Goal: Task Accomplishment & Management: Use online tool/utility

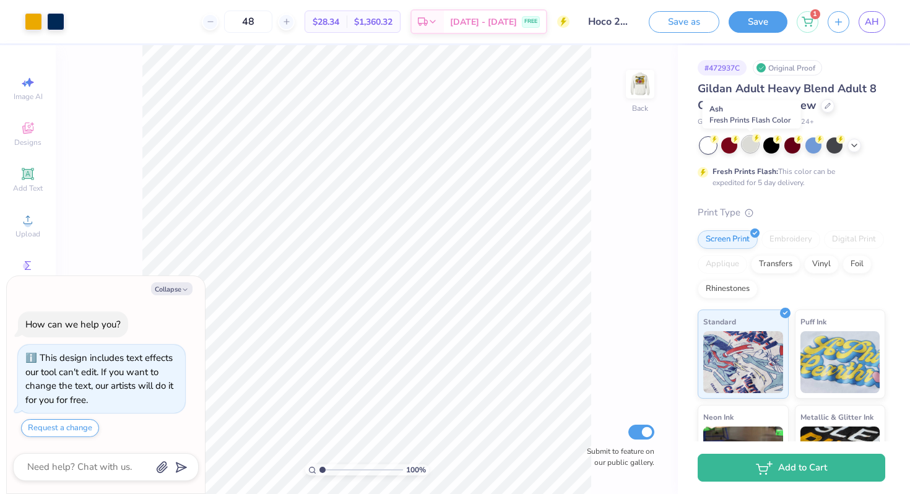
click at [750, 142] on div at bounding box center [750, 144] width 16 height 16
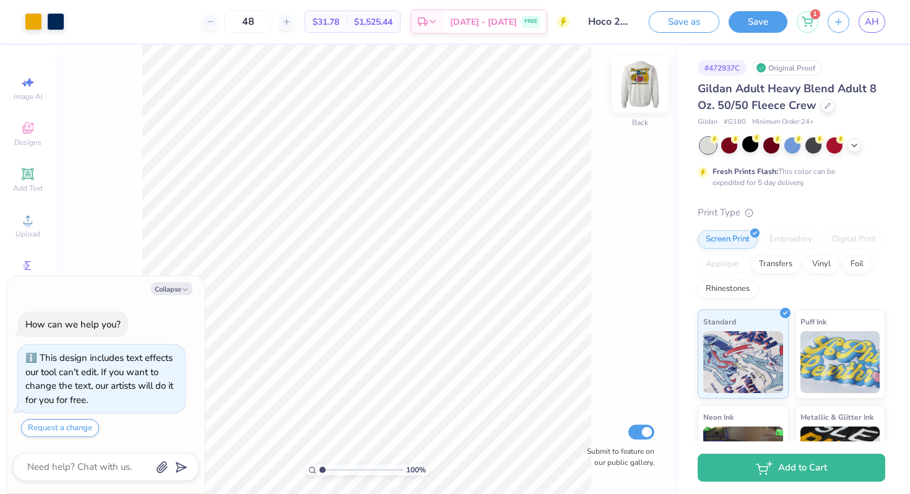
click at [638, 89] on img at bounding box center [640, 84] width 50 height 50
click at [862, 145] on div at bounding box center [792, 145] width 185 height 16
click at [855, 145] on icon at bounding box center [854, 144] width 10 height 10
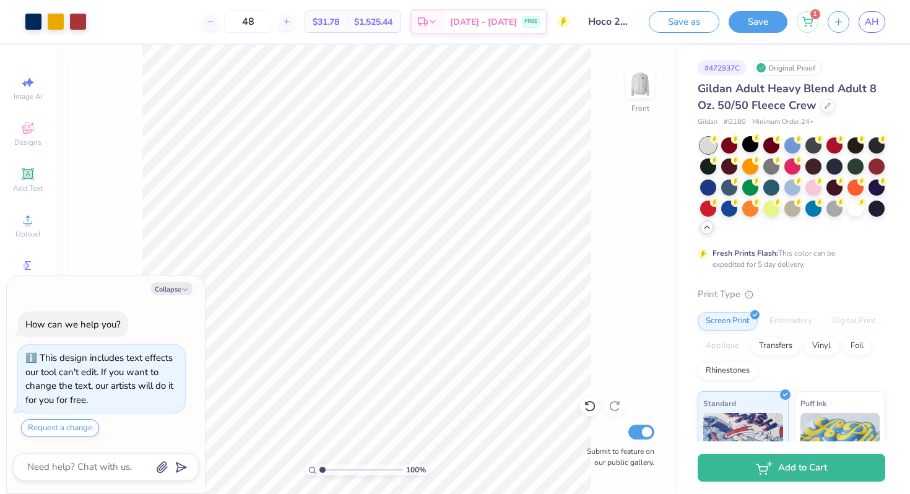
click at [645, 84] on img at bounding box center [640, 84] width 25 height 25
click at [32, 30] on div "Art colors" at bounding box center [32, 21] width 64 height 43
click at [32, 24] on div at bounding box center [33, 20] width 17 height 17
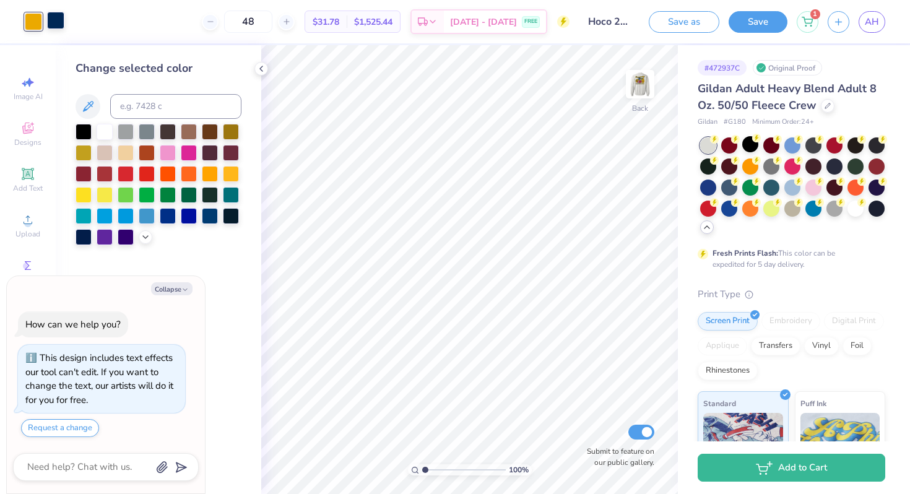
click at [51, 19] on div at bounding box center [55, 20] width 17 height 17
click at [631, 90] on img at bounding box center [640, 84] width 50 height 50
click at [106, 136] on div at bounding box center [105, 131] width 16 height 16
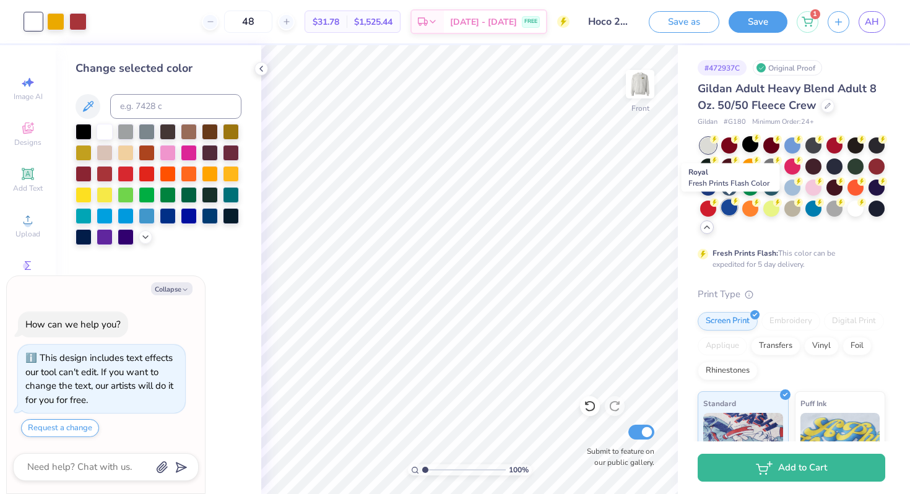
click at [729, 209] on div at bounding box center [729, 207] width 16 height 16
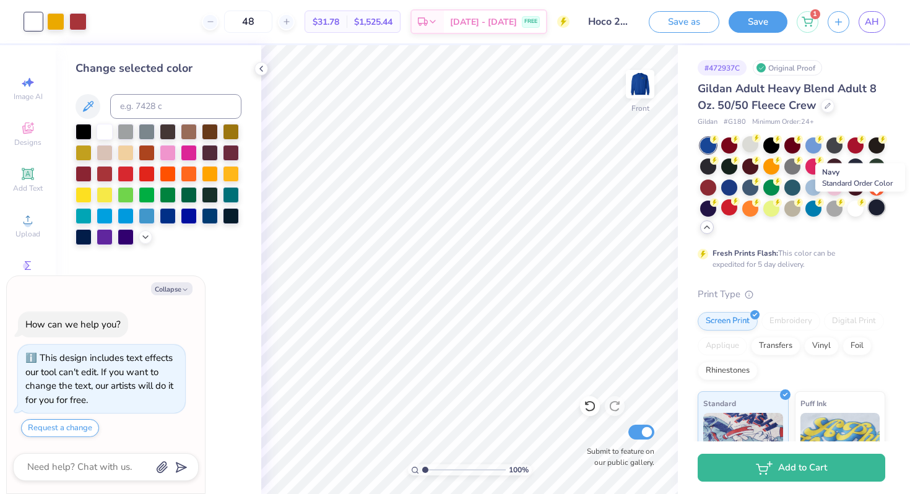
click at [880, 207] on div at bounding box center [876, 207] width 16 height 16
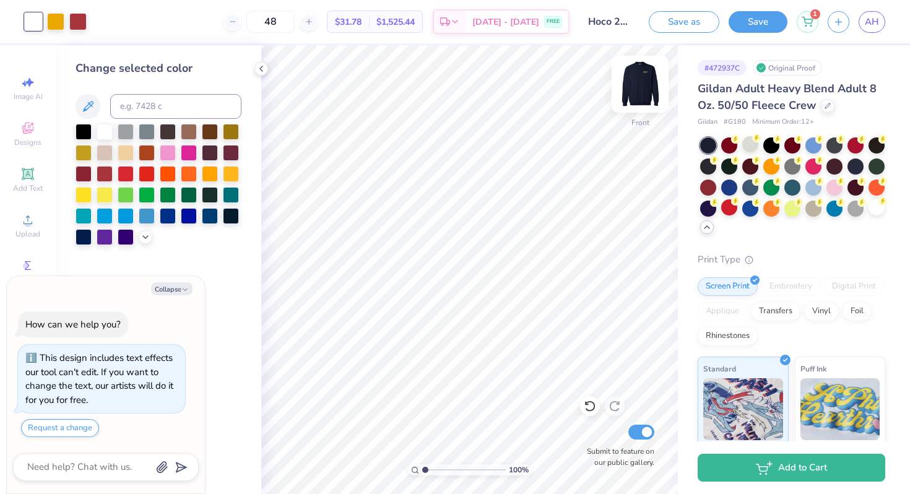
click at [643, 79] on img at bounding box center [640, 84] width 50 height 50
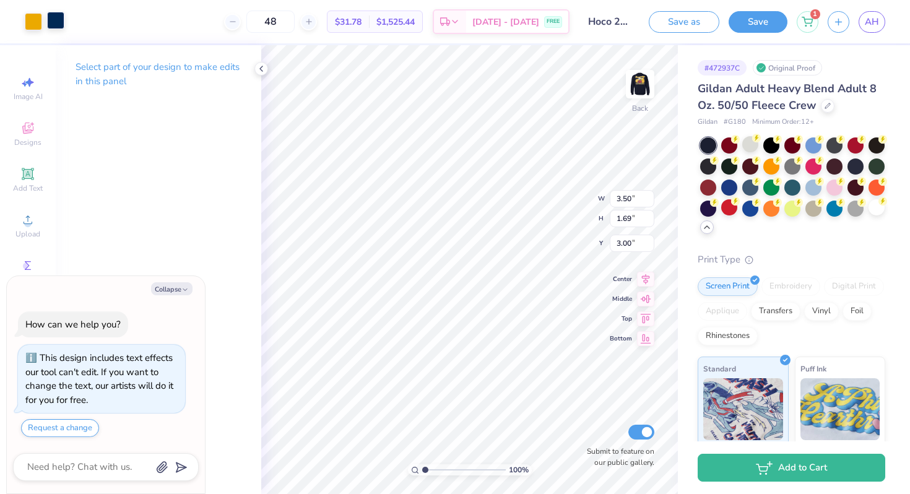
click at [56, 19] on div at bounding box center [55, 20] width 17 height 17
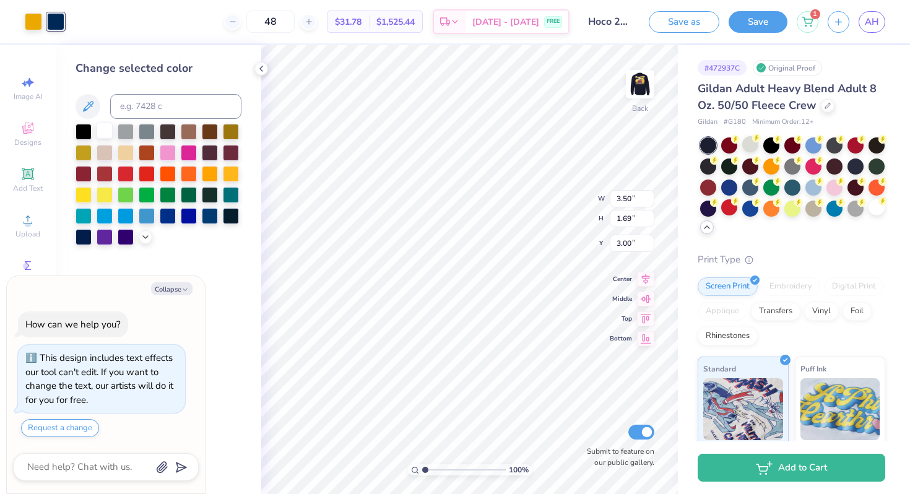
click at [106, 131] on div at bounding box center [105, 131] width 16 height 16
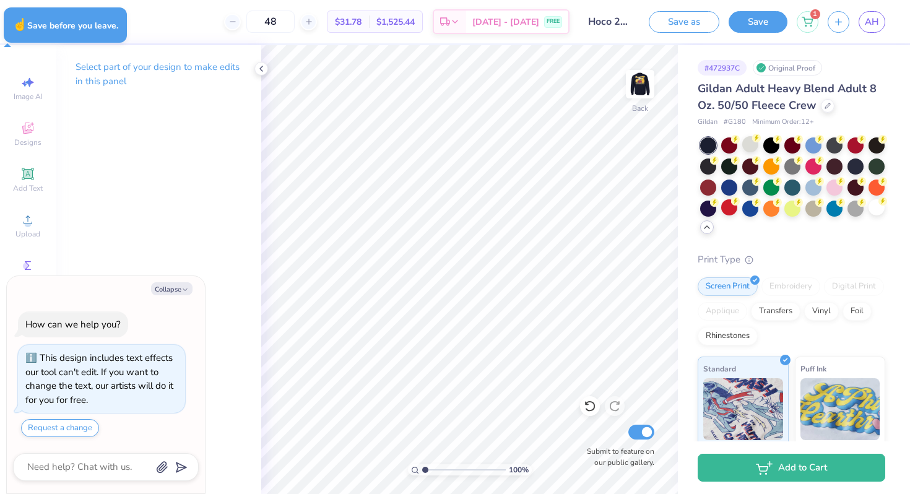
type textarea "x"
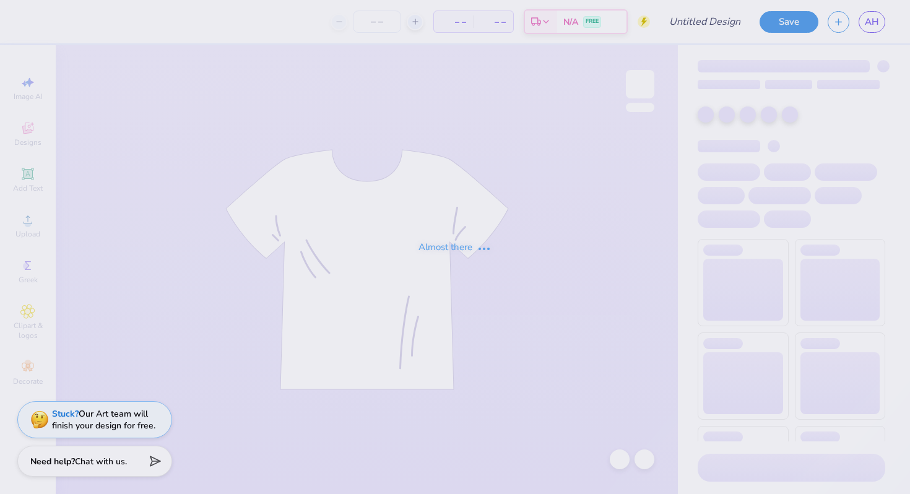
type input "Hoco 2024- SK"
type input "24"
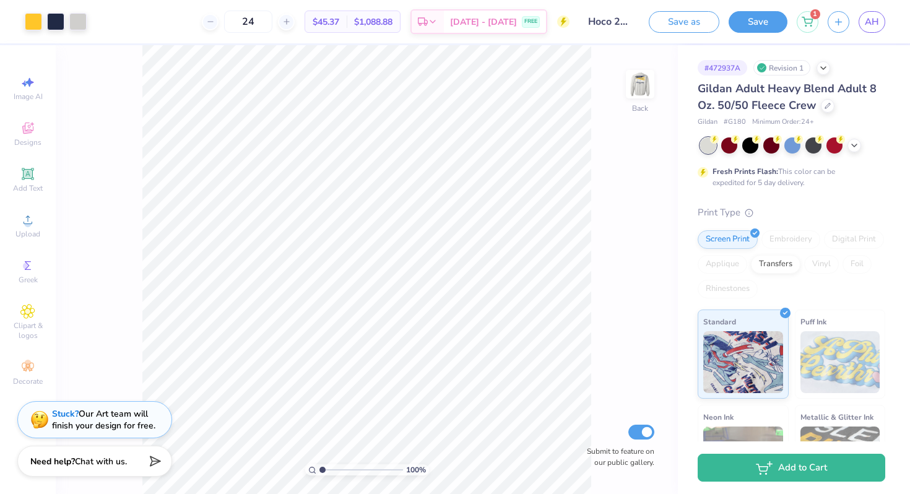
click at [650, 80] on img at bounding box center [640, 84] width 25 height 25
click at [858, 141] on icon at bounding box center [854, 144] width 10 height 10
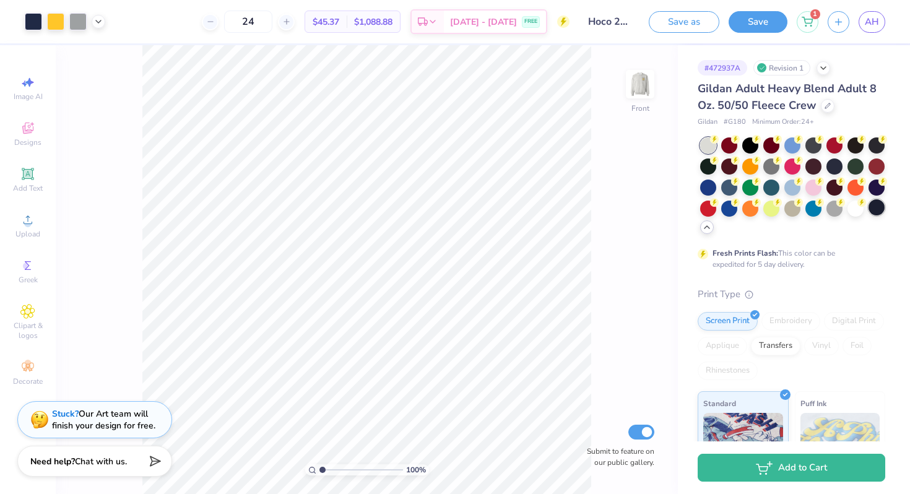
click at [879, 204] on div at bounding box center [876, 207] width 16 height 16
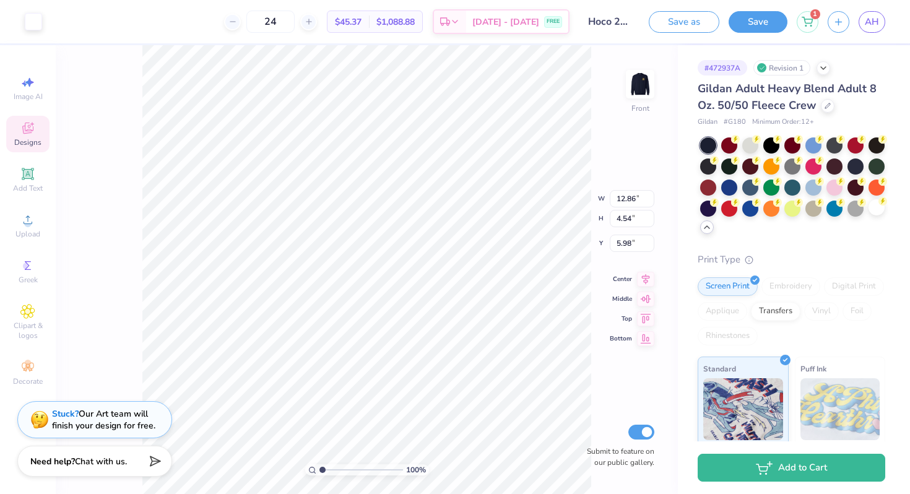
type input "6.05"
click at [28, 15] on div at bounding box center [33, 20] width 17 height 17
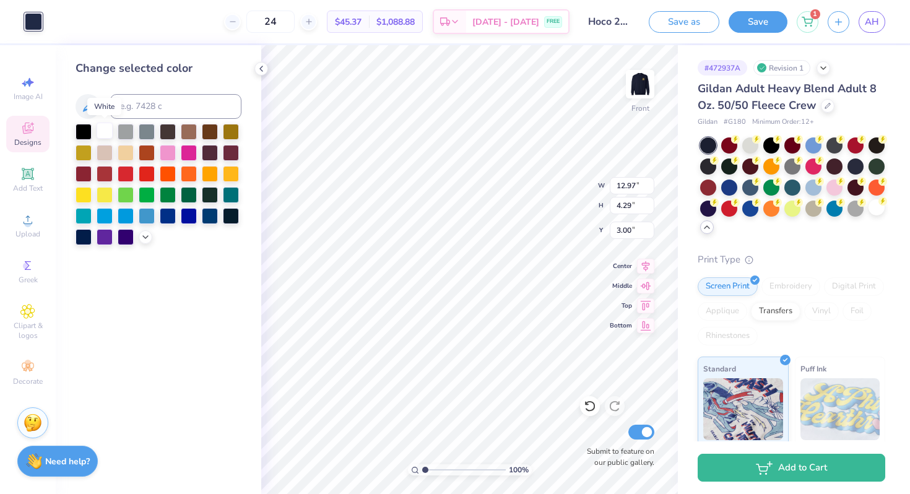
click at [104, 132] on div at bounding box center [105, 131] width 16 height 16
type input "9.96"
type input "2.74"
type input "10.45"
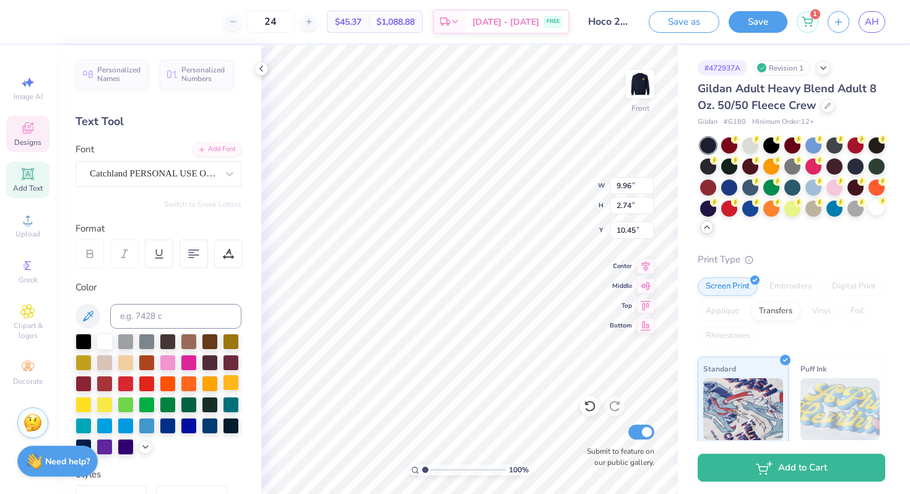
click at [231, 382] on div at bounding box center [231, 382] width 16 height 16
click at [239, 382] on div at bounding box center [231, 382] width 16 height 16
